Goal: Navigation & Orientation: Find specific page/section

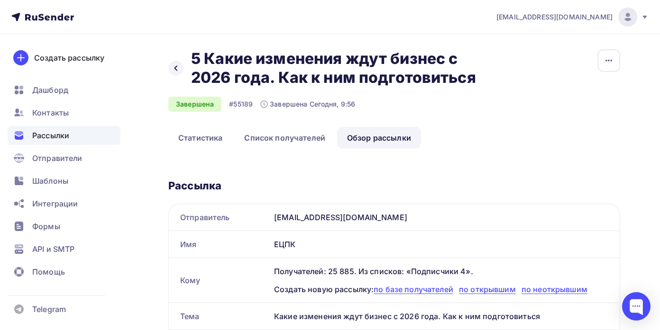
click at [643, 17] on icon at bounding box center [645, 17] width 4 height 3
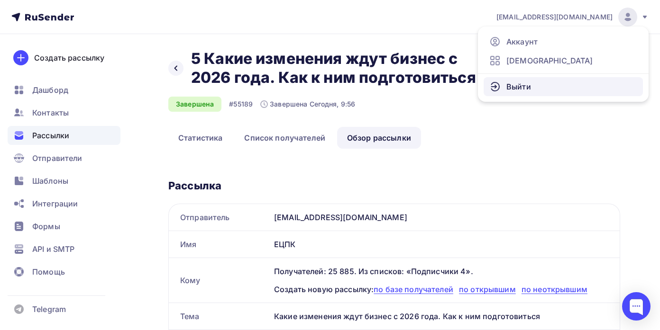
click at [558, 92] on link "Выйти" at bounding box center [562, 86] width 159 height 19
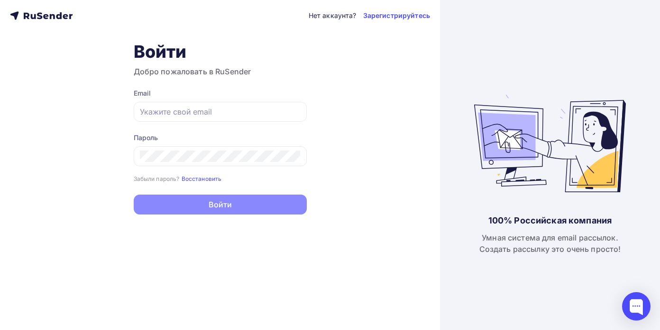
type input "[EMAIL_ADDRESS][DOMAIN_NAME]"
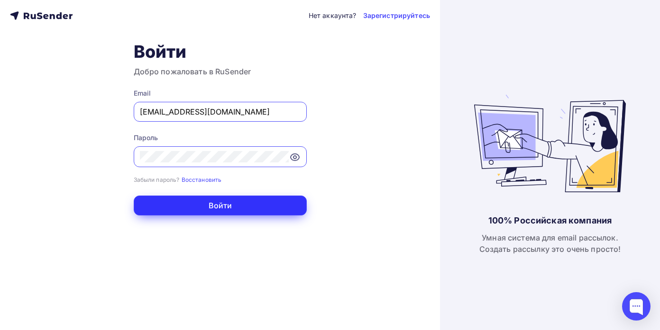
drag, startPoint x: 215, startPoint y: 207, endPoint x: 230, endPoint y: 206, distance: 15.7
click at [215, 207] on button "Войти" at bounding box center [220, 206] width 173 height 20
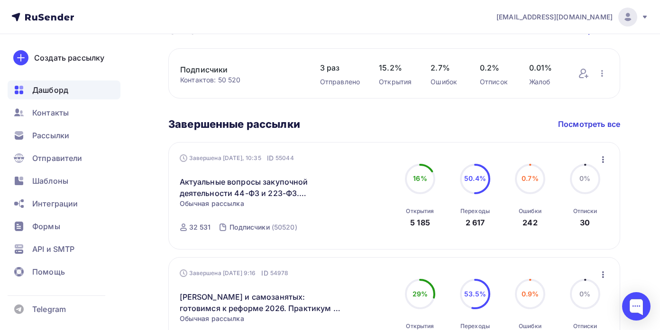
scroll to position [295, 0]
click at [61, 111] on span "Контакты" at bounding box center [50, 112] width 36 height 11
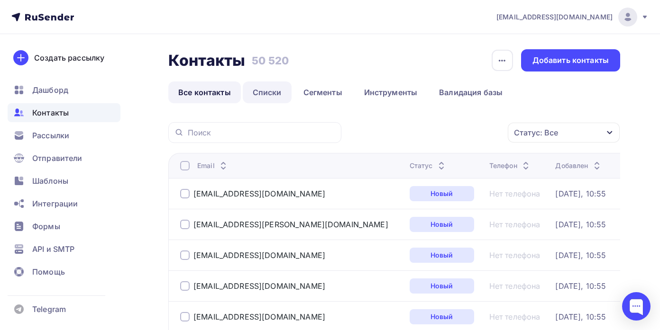
click at [270, 94] on link "Списки" at bounding box center [267, 93] width 49 height 22
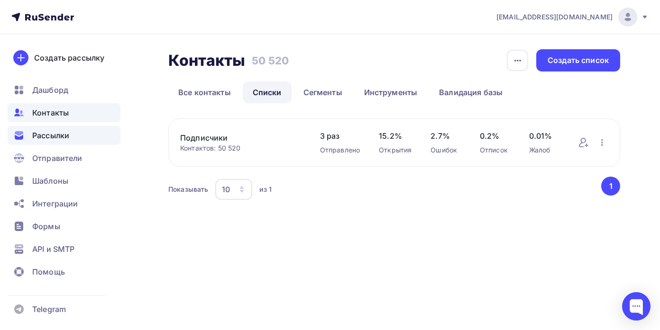
click at [47, 137] on span "Рассылки" at bounding box center [50, 135] width 37 height 11
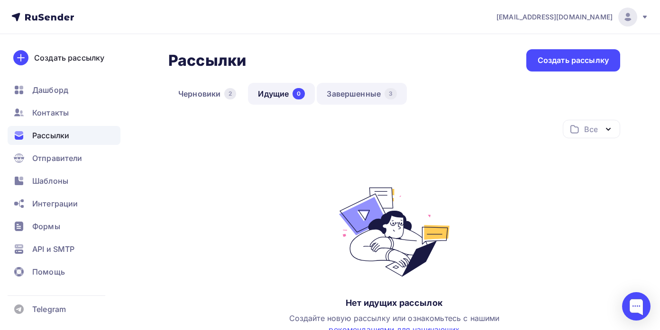
click at [363, 95] on link "Завершенные 3" at bounding box center [362, 94] width 90 height 22
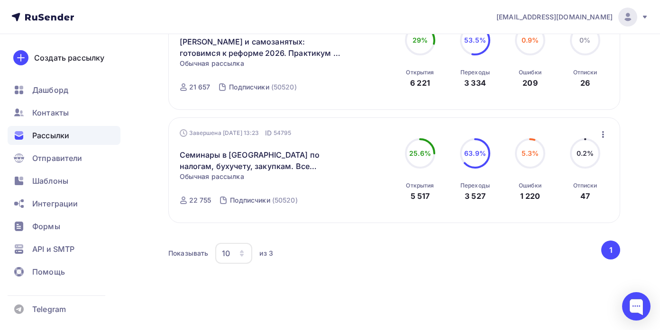
scroll to position [264, 0]
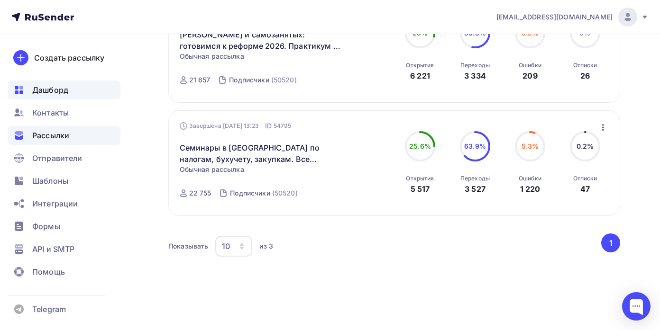
click at [60, 93] on span "Дашборд" at bounding box center [50, 89] width 36 height 11
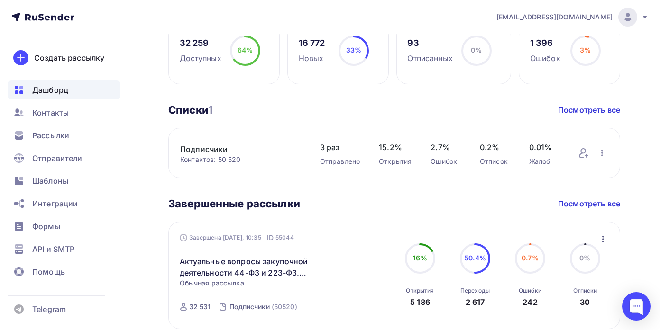
scroll to position [217, 0]
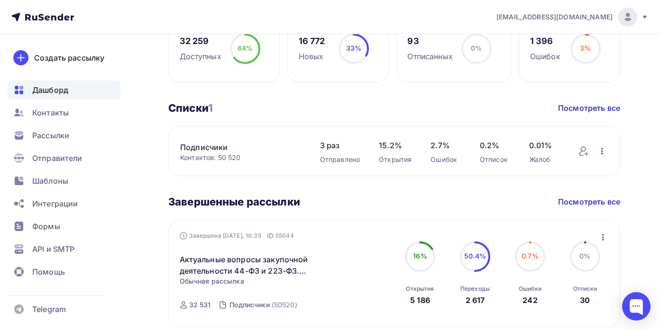
click at [602, 153] on icon "button" at bounding box center [601, 150] width 11 height 11
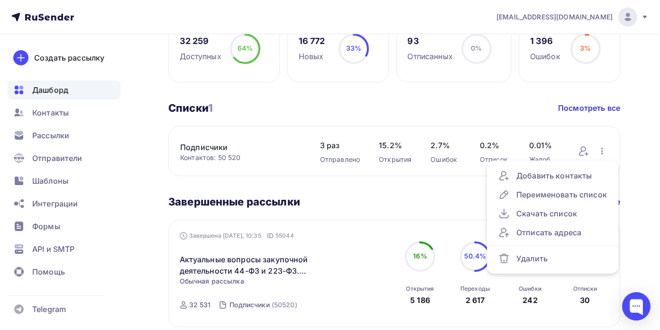
click at [296, 124] on div "Списки 1 Списки 1 Посмотреть все Подписчики Контактов: 50 520 Добавить контакты…" at bounding box center [394, 138] width 452 height 75
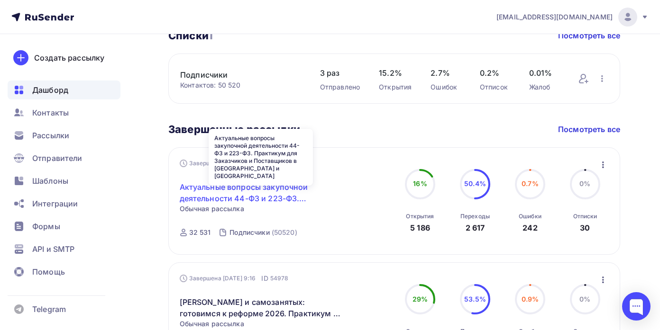
scroll to position [292, 0]
